Goal: Task Accomplishment & Management: Use online tool/utility

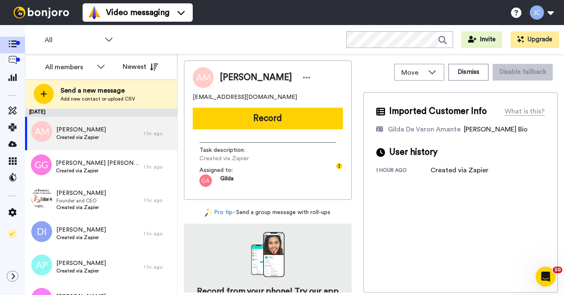
scroll to position [997, 0]
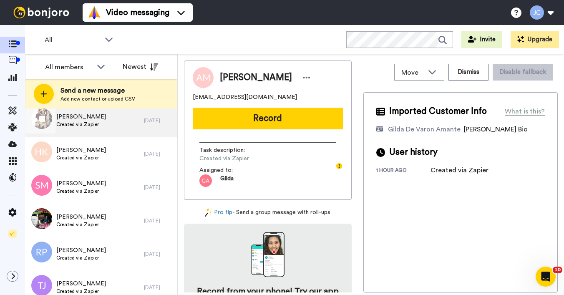
click at [103, 127] on div "[PERSON_NAME] Created via Zapier" at bounding box center [84, 120] width 119 height 33
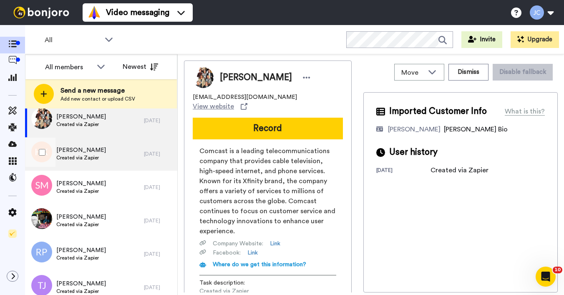
click at [87, 161] on span "Created via Zapier" at bounding box center [81, 157] width 50 height 7
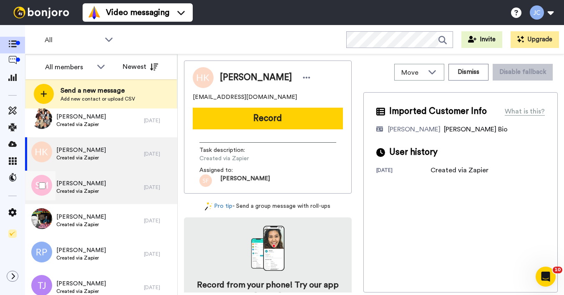
click at [75, 192] on span "Created via Zapier" at bounding box center [81, 191] width 50 height 7
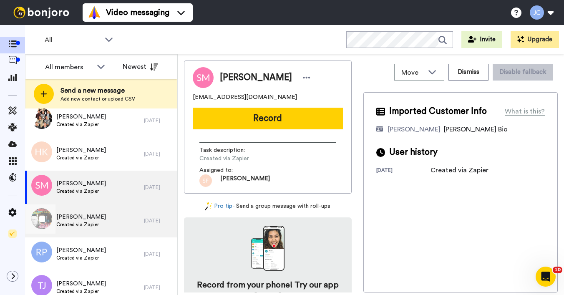
click at [63, 225] on span "Created via Zapier" at bounding box center [81, 224] width 50 height 7
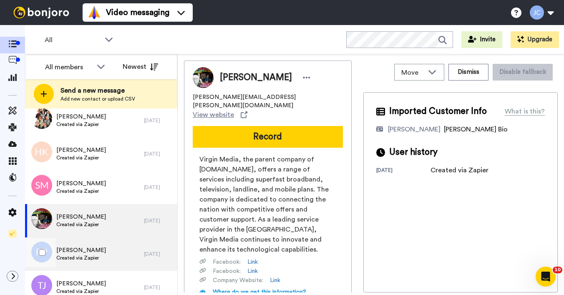
click at [73, 251] on span "[PERSON_NAME]" at bounding box center [81, 250] width 50 height 8
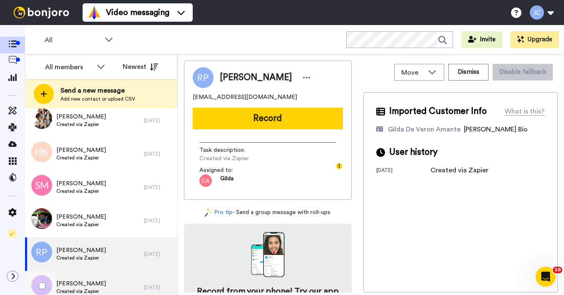
click at [74, 285] on span "[PERSON_NAME]" at bounding box center [81, 283] width 50 height 8
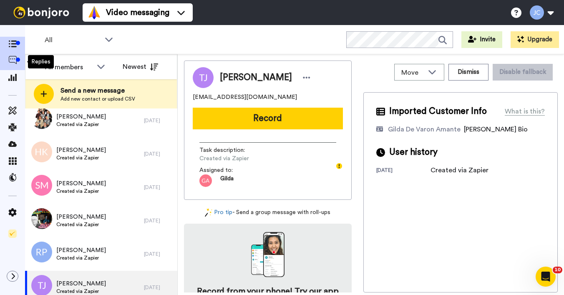
click at [15, 61] on icon at bounding box center [12, 60] width 8 height 8
